Goal: Transaction & Acquisition: Purchase product/service

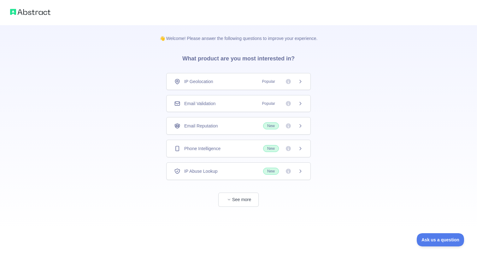
click at [236, 80] on div "IP Geolocation Popular" at bounding box center [238, 81] width 129 height 6
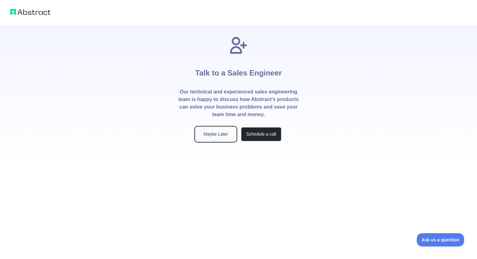
click at [226, 137] on button "Maybe Later" at bounding box center [215, 134] width 40 height 14
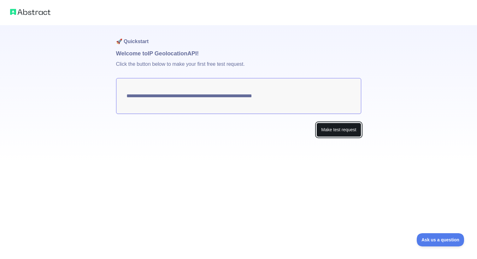
click at [330, 132] on button "Make test request" at bounding box center [338, 130] width 44 height 14
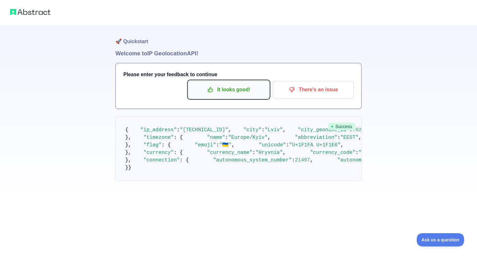
click at [257, 90] on p "It looks good!" at bounding box center [228, 89] width 71 height 11
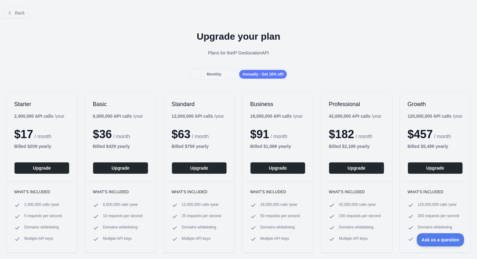
click at [225, 76] on div "Monthly" at bounding box center [214, 74] width 48 height 9
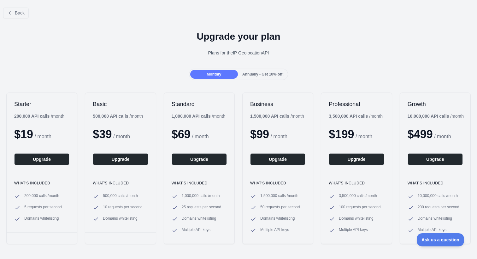
click at [255, 74] on span "Annually - Get 10% off!" at bounding box center [262, 74] width 41 height 4
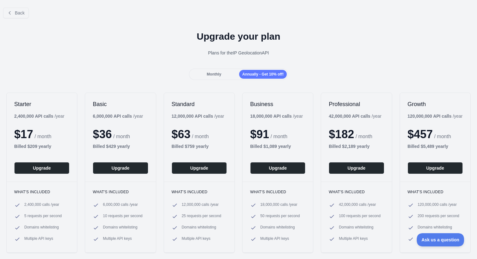
click at [225, 74] on div "Monthly" at bounding box center [214, 74] width 48 height 9
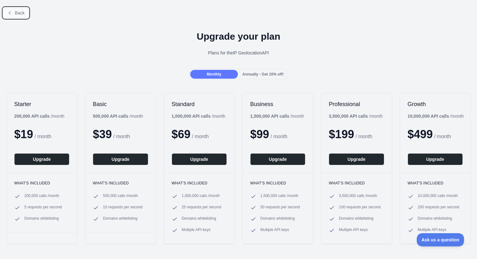
click at [23, 17] on button "Back" at bounding box center [16, 13] width 26 height 11
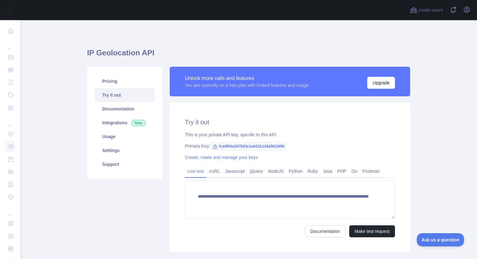
click at [241, 147] on span "fcd4f54e267843c1a641b144a562df96" at bounding box center [248, 146] width 77 height 9
copy span "fcd4f54e267843c1a641b144a562df96"
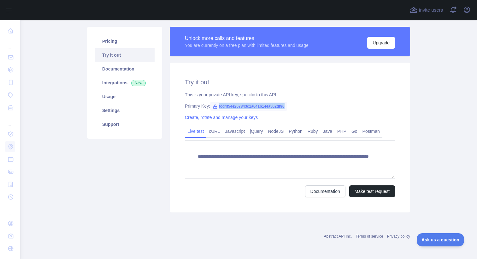
scroll to position [38, 0]
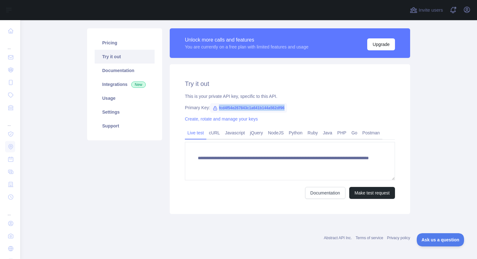
click at [233, 106] on span "fcd4f54e267843c1a641b144a562df96" at bounding box center [248, 107] width 77 height 9
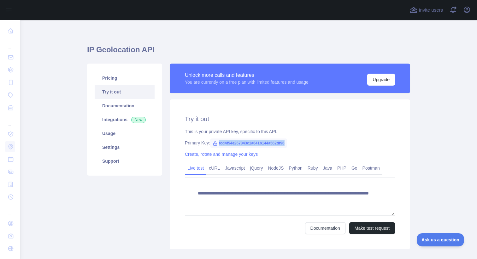
scroll to position [0, 0]
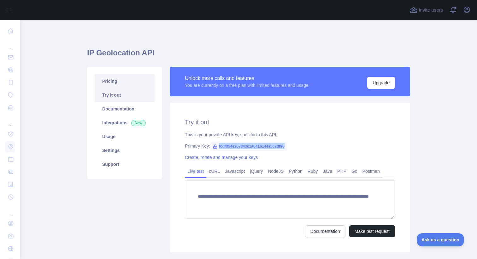
click at [125, 81] on link "Pricing" at bounding box center [125, 81] width 60 height 14
